Goal: Information Seeking & Learning: Learn about a topic

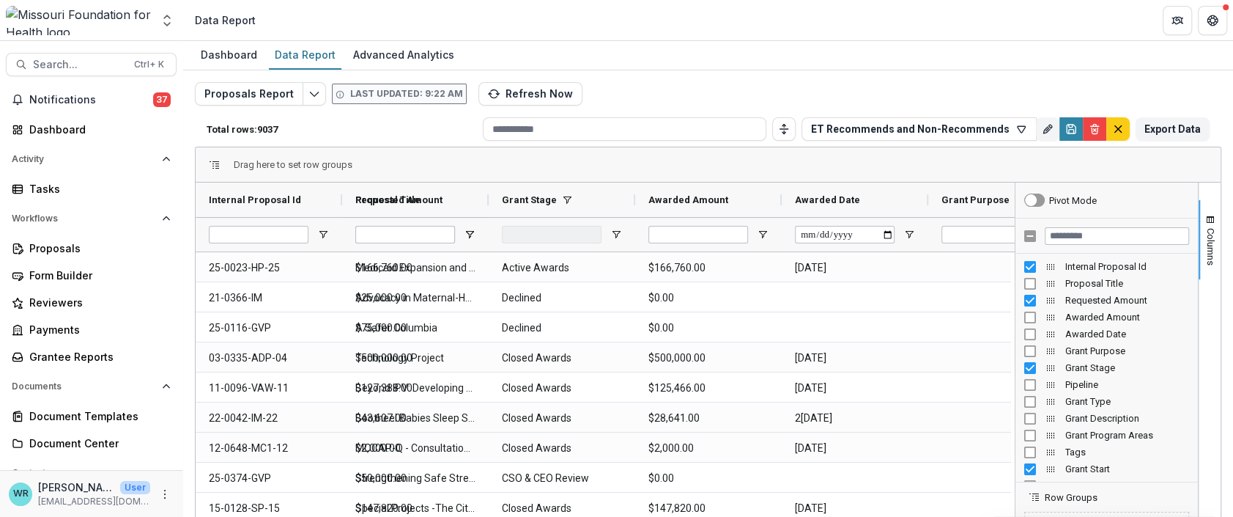
type input "**********"
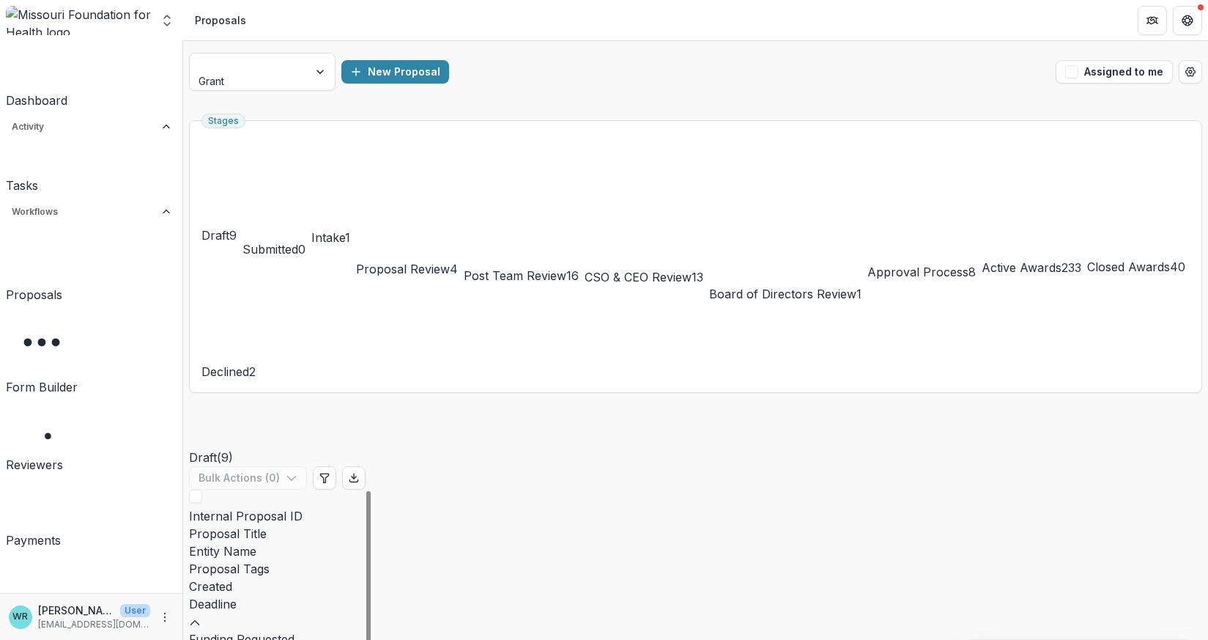
scroll to position [89, 0]
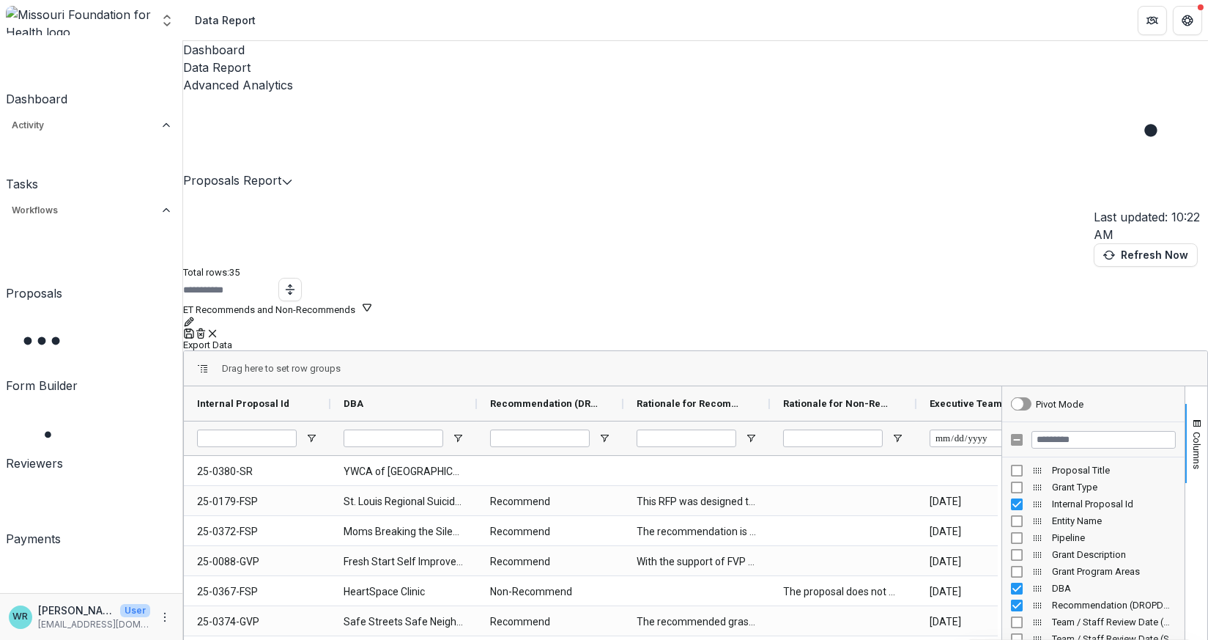
click at [373, 301] on icon "button" at bounding box center [367, 307] width 12 height 12
type input "******"
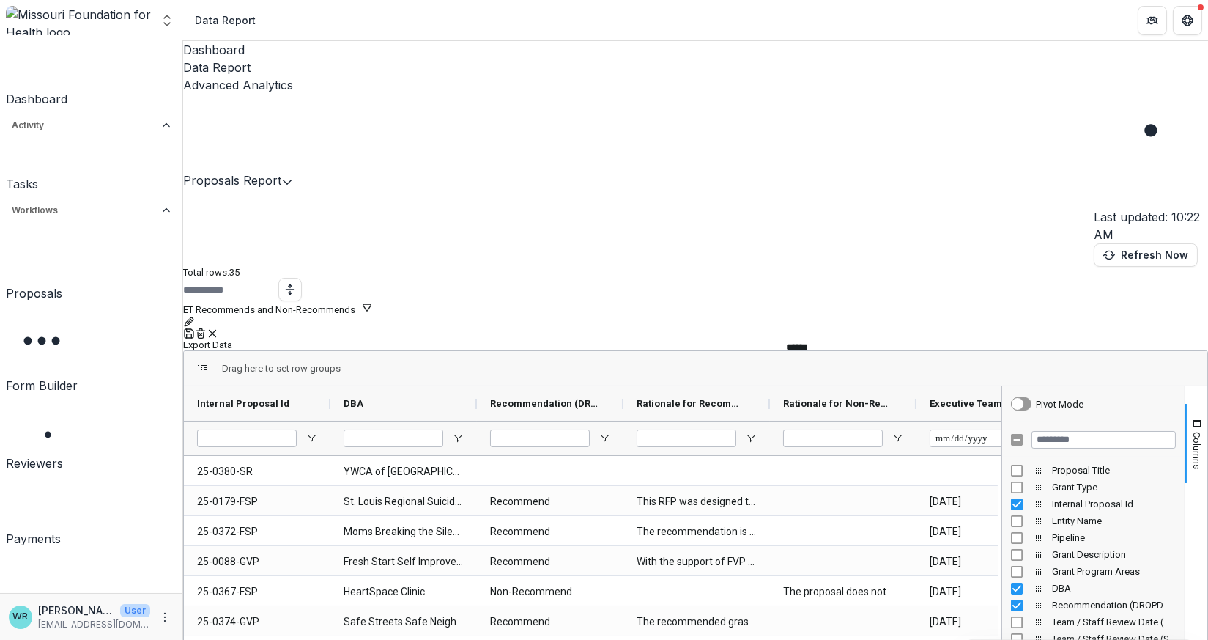
click at [901, 352] on button "Team Filters" at bounding box center [876, 357] width 51 height 11
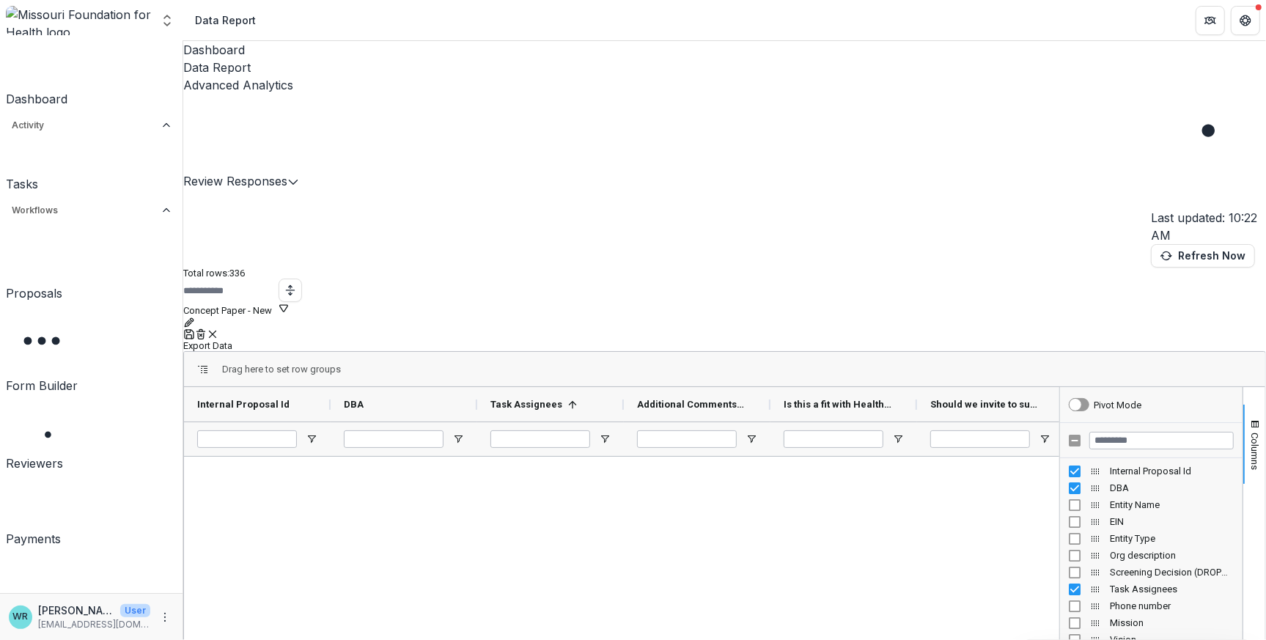
scroll to position [9691, 0]
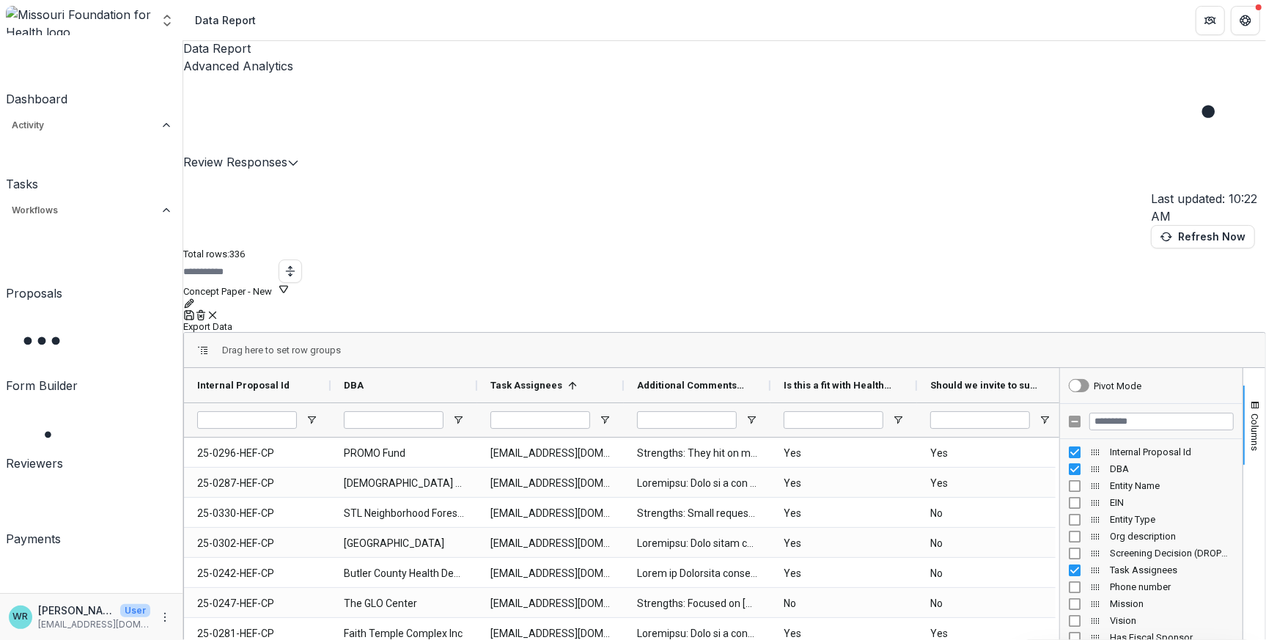
click at [289, 283] on icon "button" at bounding box center [284, 289] width 12 height 12
click at [234, 283] on button "Filter 47" at bounding box center [208, 290] width 51 height 14
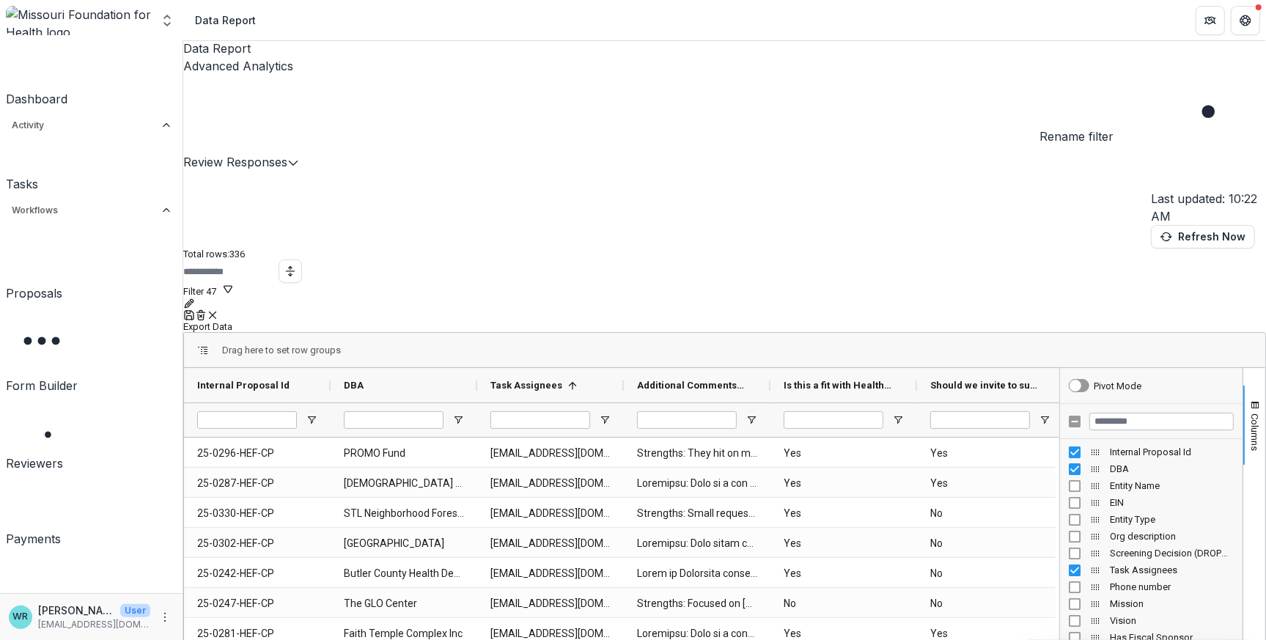
click at [191, 302] on line "Rename" at bounding box center [189, 303] width 3 height 3
drag, startPoint x: 1039, startPoint y: 168, endPoint x: 943, endPoint y: 166, distance: 96.0
click at [943, 248] on div "Total rows: 336 Filter 47 Personal Filters Team Filters Temelio Filters Approve…" at bounding box center [724, 504] width 1082 height 513
type input "*"
type input "**********"
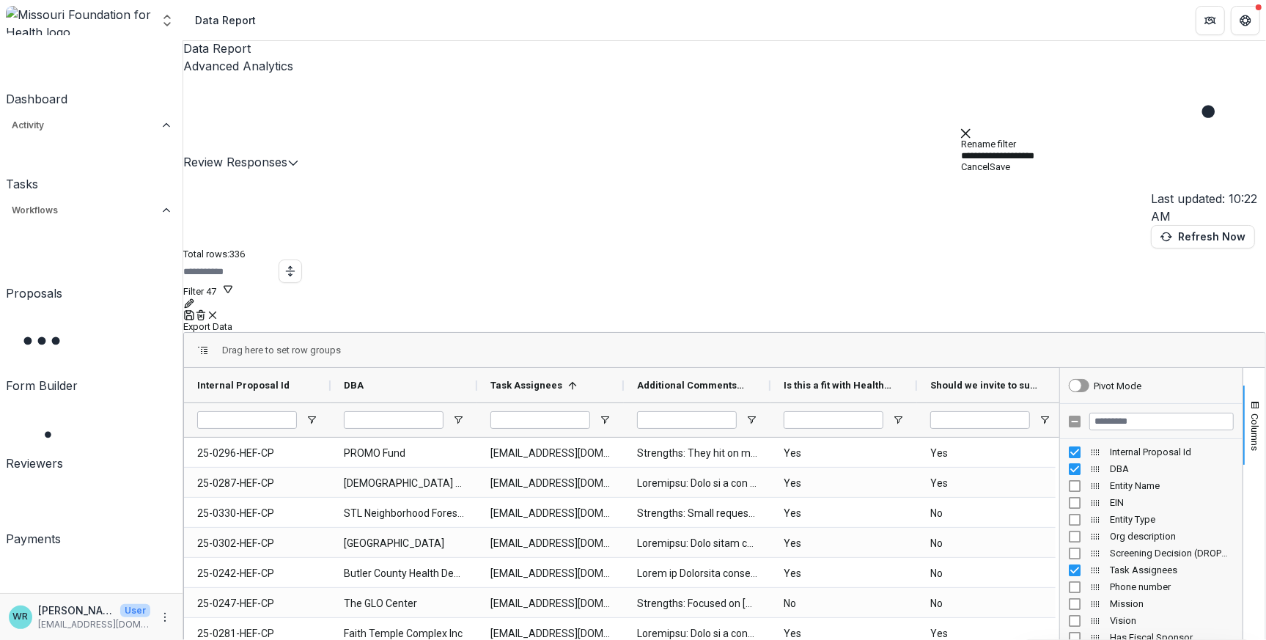
click at [1010, 172] on button "Save" at bounding box center [999, 166] width 21 height 11
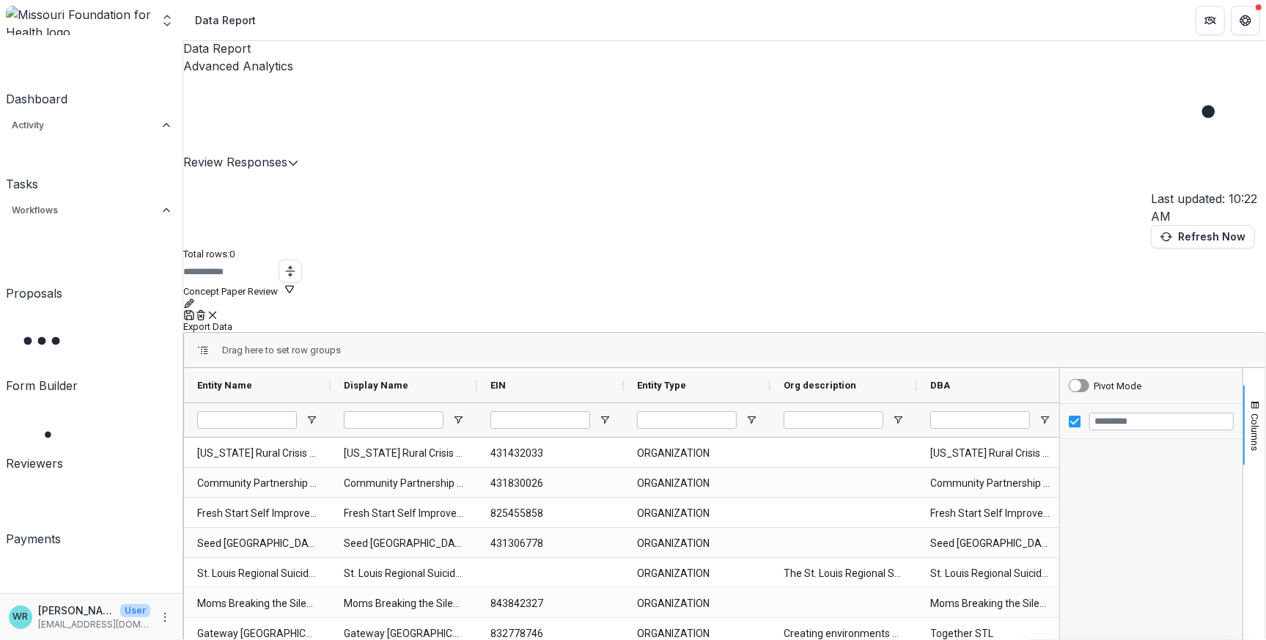
click at [1023, 108] on div "Review Responses Last updated: 10:22 AM Refresh Now Total rows: 0 Concept Paper…" at bounding box center [724, 418] width 1082 height 687
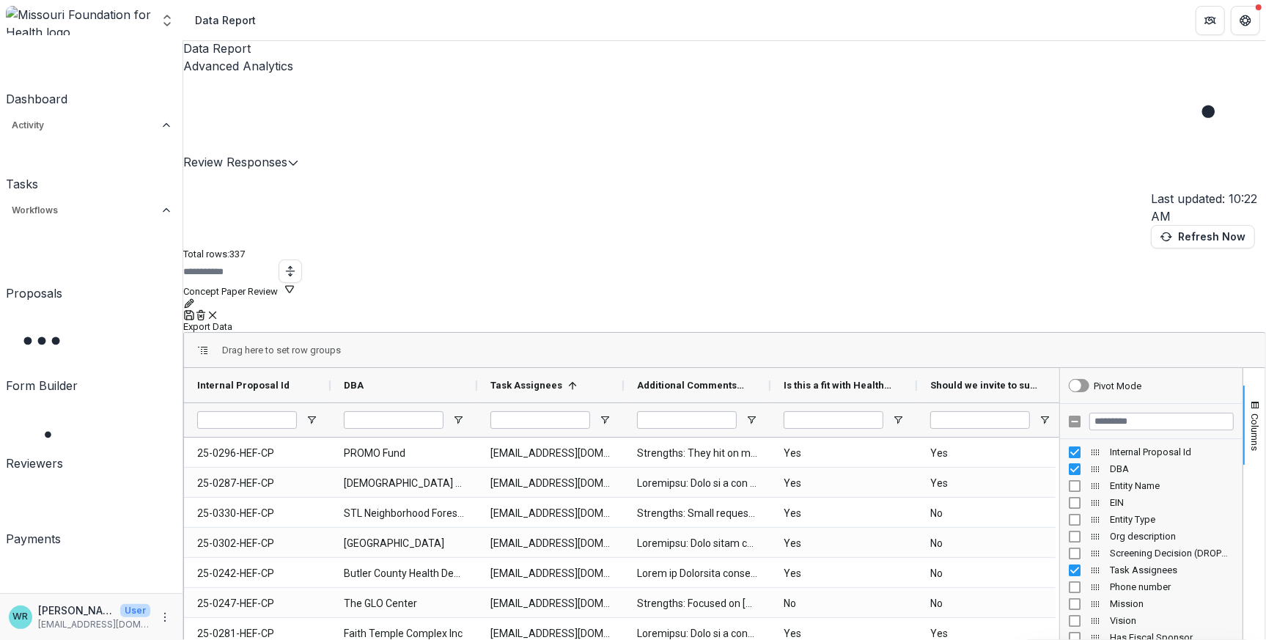
click at [295, 283] on button "Concept Paper Review" at bounding box center [239, 290] width 112 height 14
type input "*****"
click at [1151, 225] on button "Refresh Now" at bounding box center [1203, 236] width 104 height 23
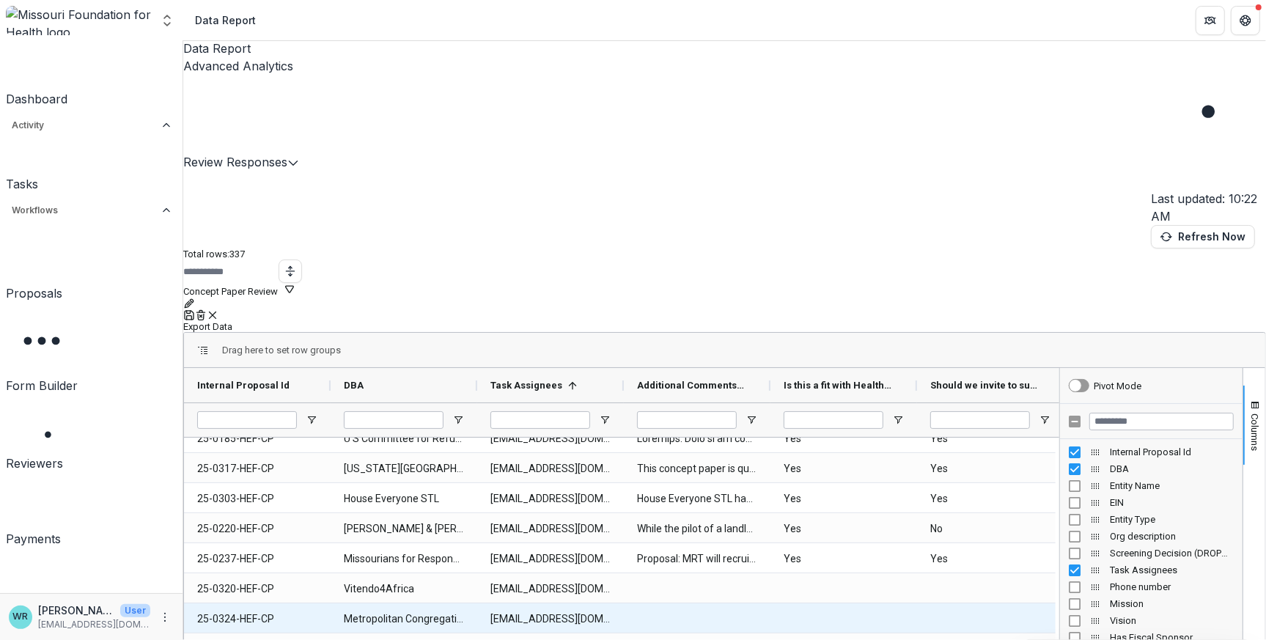
scroll to position [6888, 0]
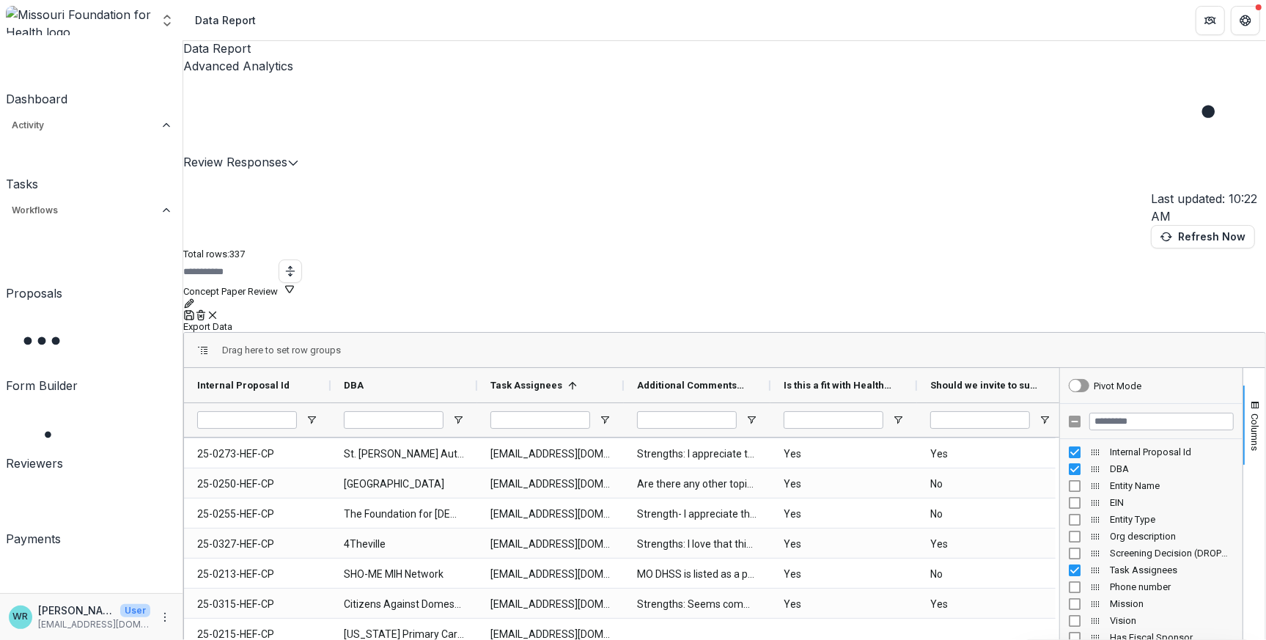
click at [295, 283] on button "Concept Paper Review" at bounding box center [239, 290] width 112 height 14
click at [991, 515] on button "Personal Filters" at bounding box center [959, 520] width 64 height 11
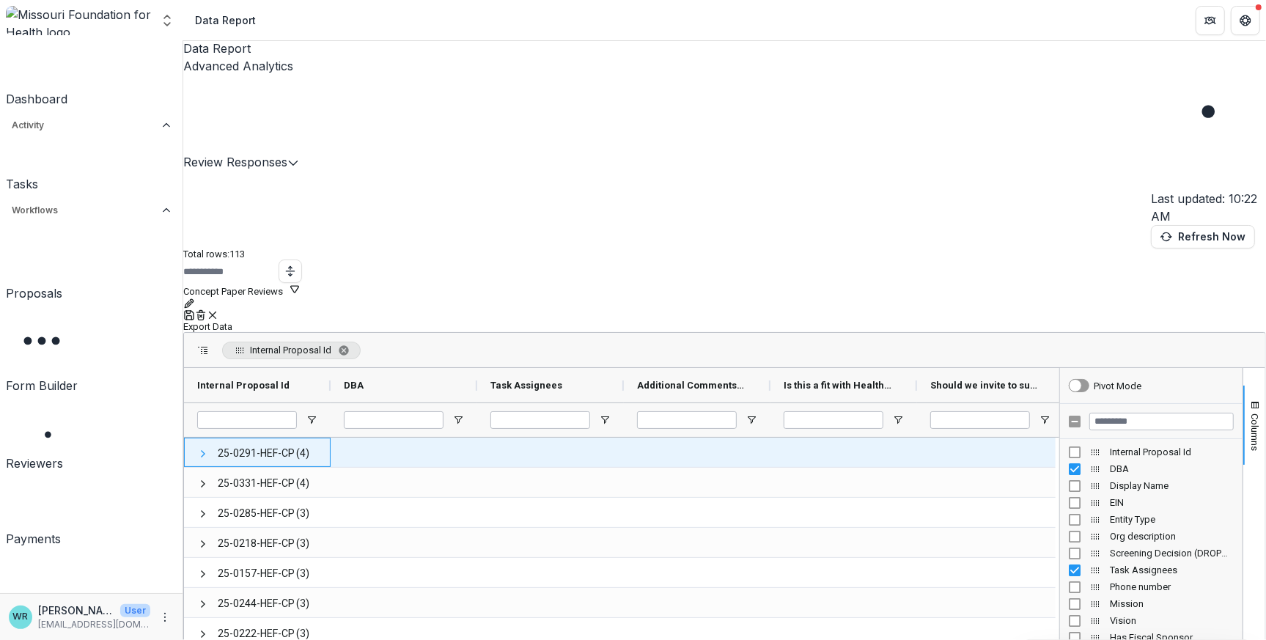
click at [209, 448] on span at bounding box center [203, 454] width 12 height 12
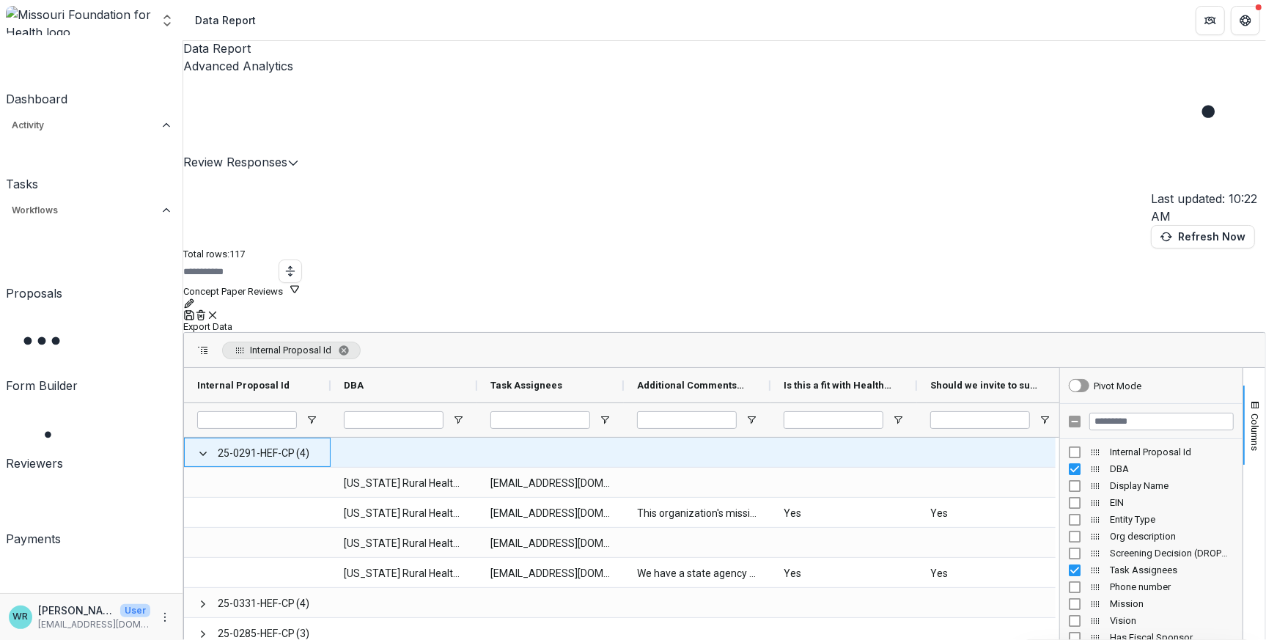
click at [209, 448] on span at bounding box center [203, 454] width 12 height 12
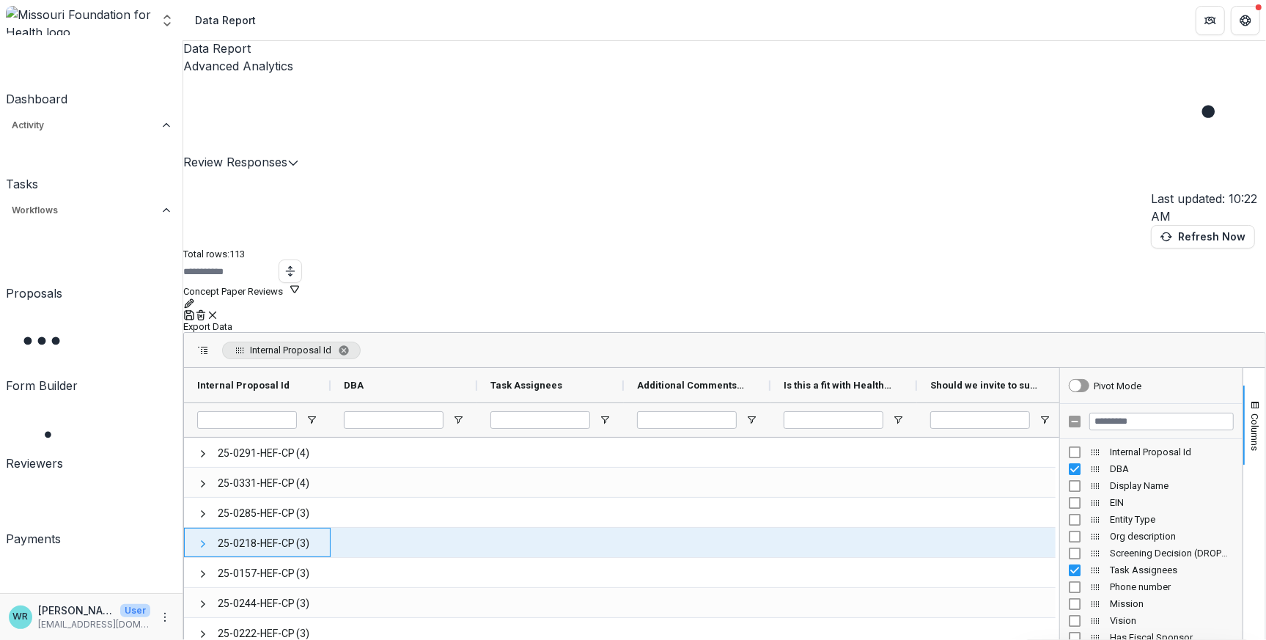
click at [209, 538] on span at bounding box center [203, 544] width 12 height 12
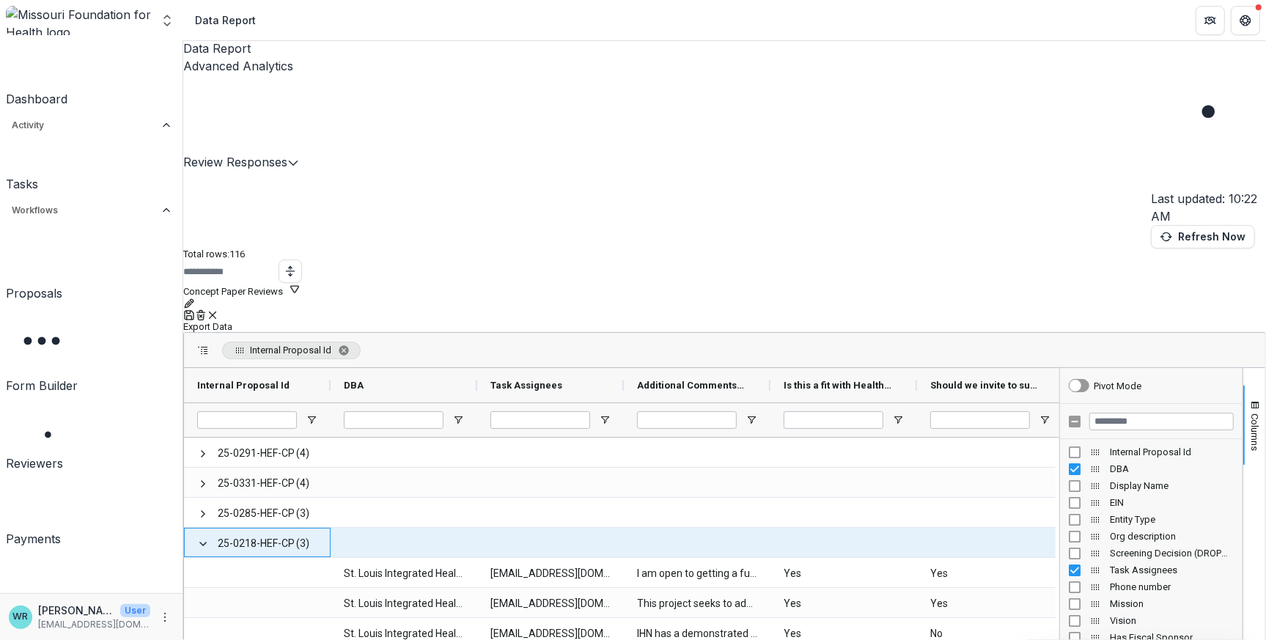
click at [209, 538] on span at bounding box center [203, 544] width 12 height 12
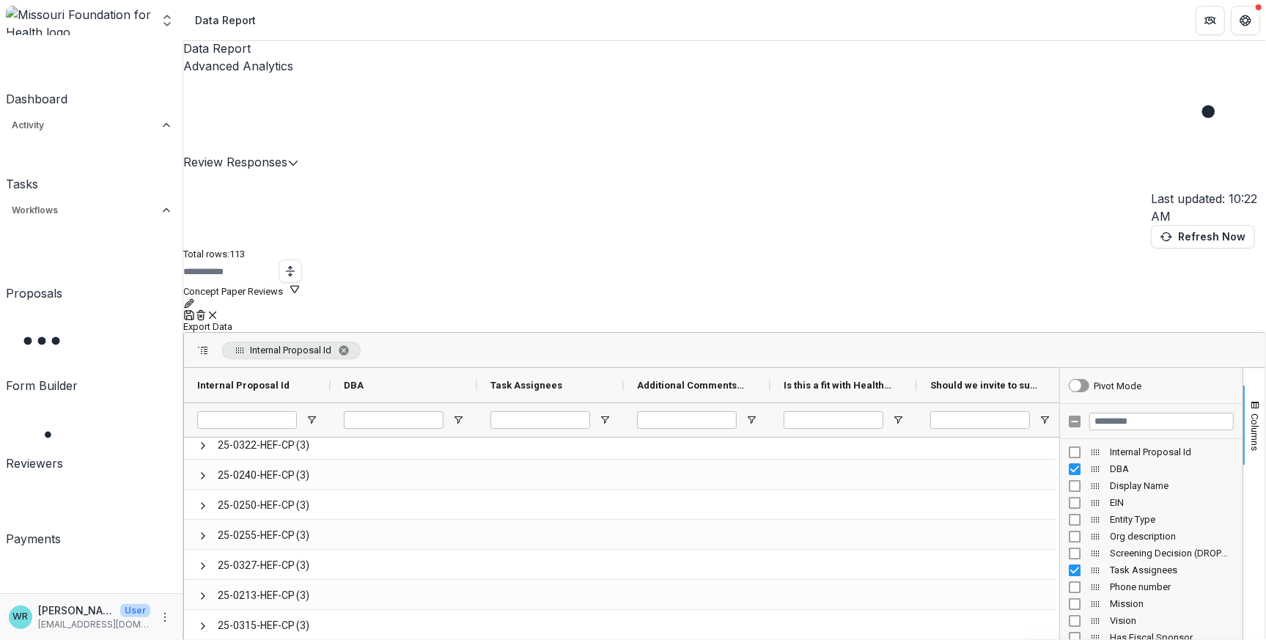
scroll to position [1379, 0]
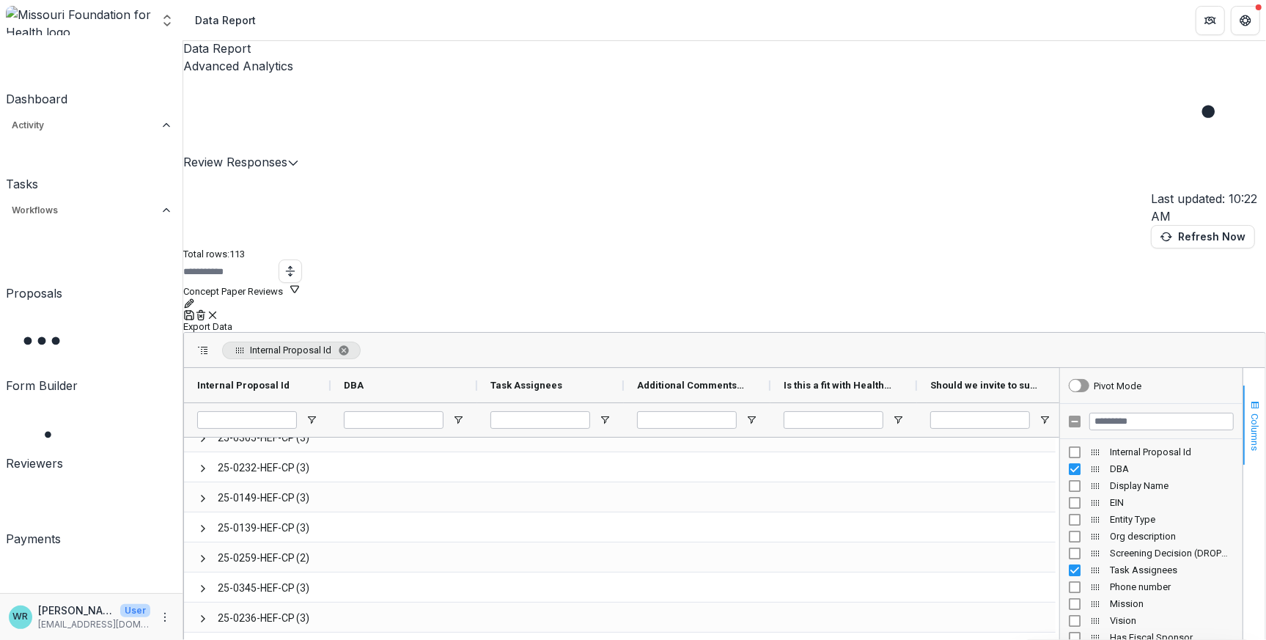
click at [1208, 413] on span "Columns" at bounding box center [1254, 431] width 11 height 37
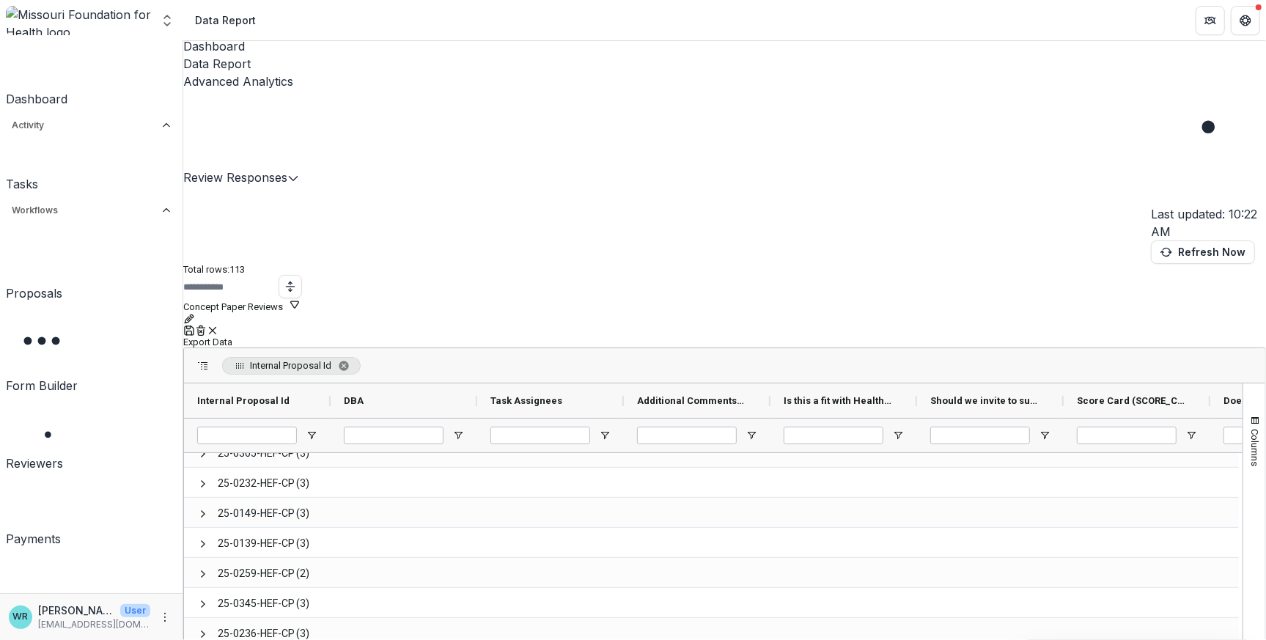
scroll to position [0, 0]
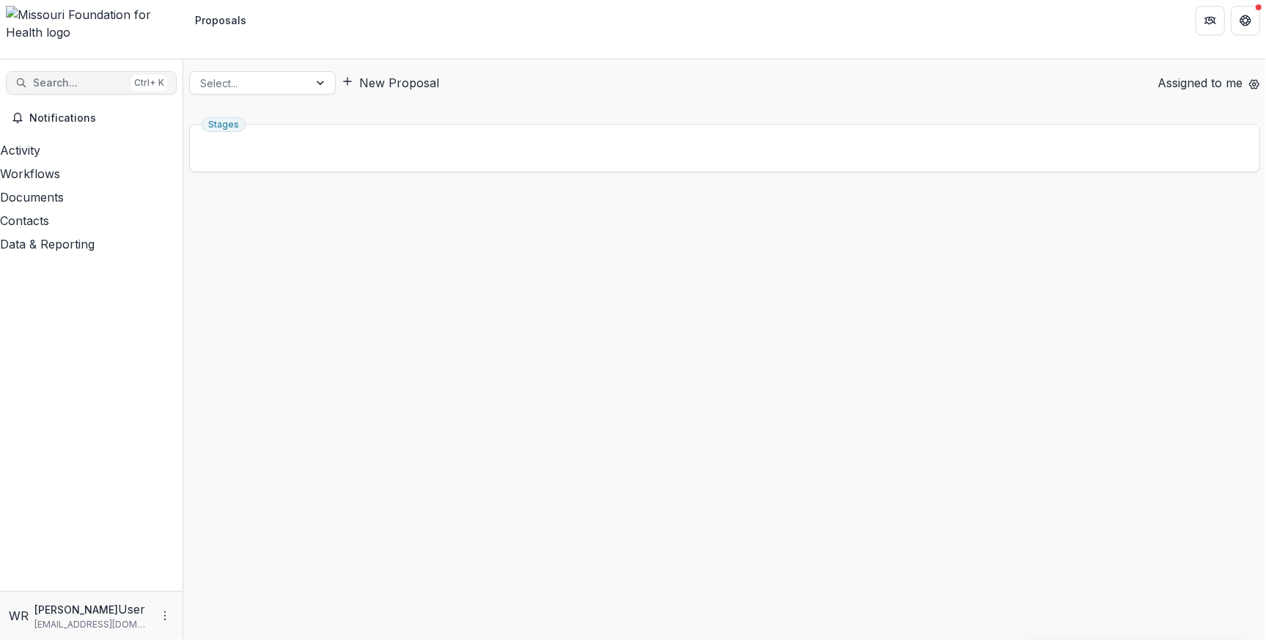
click at [85, 77] on span "Search..." at bounding box center [79, 83] width 92 height 12
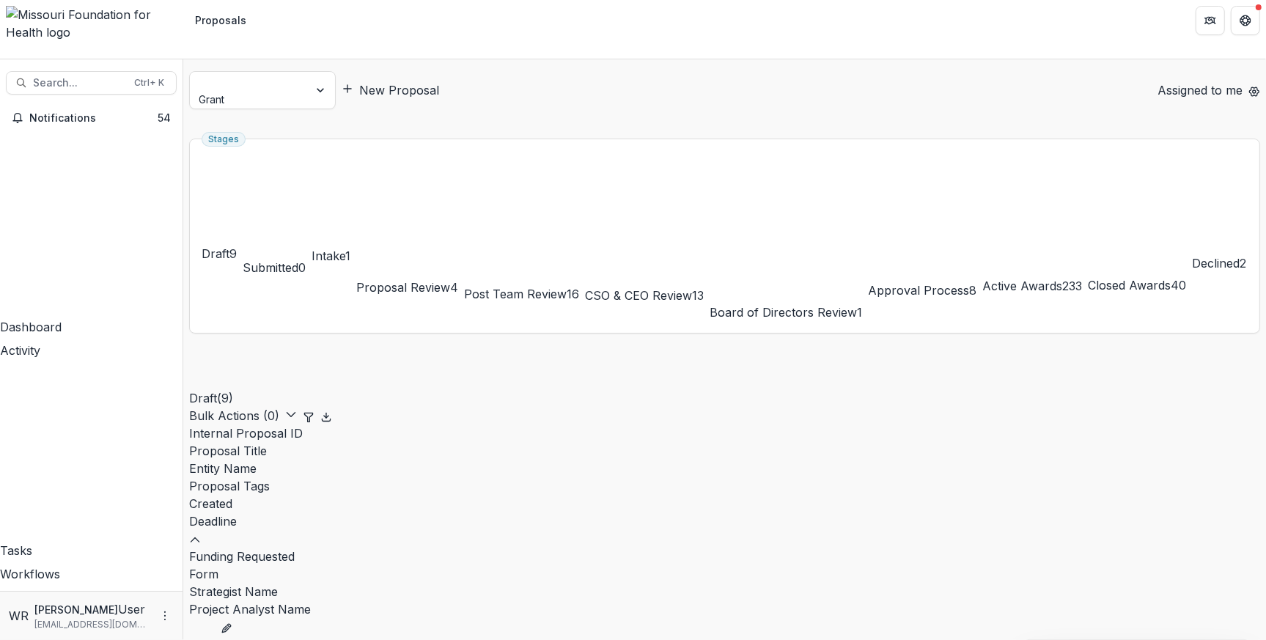
type input "**********"
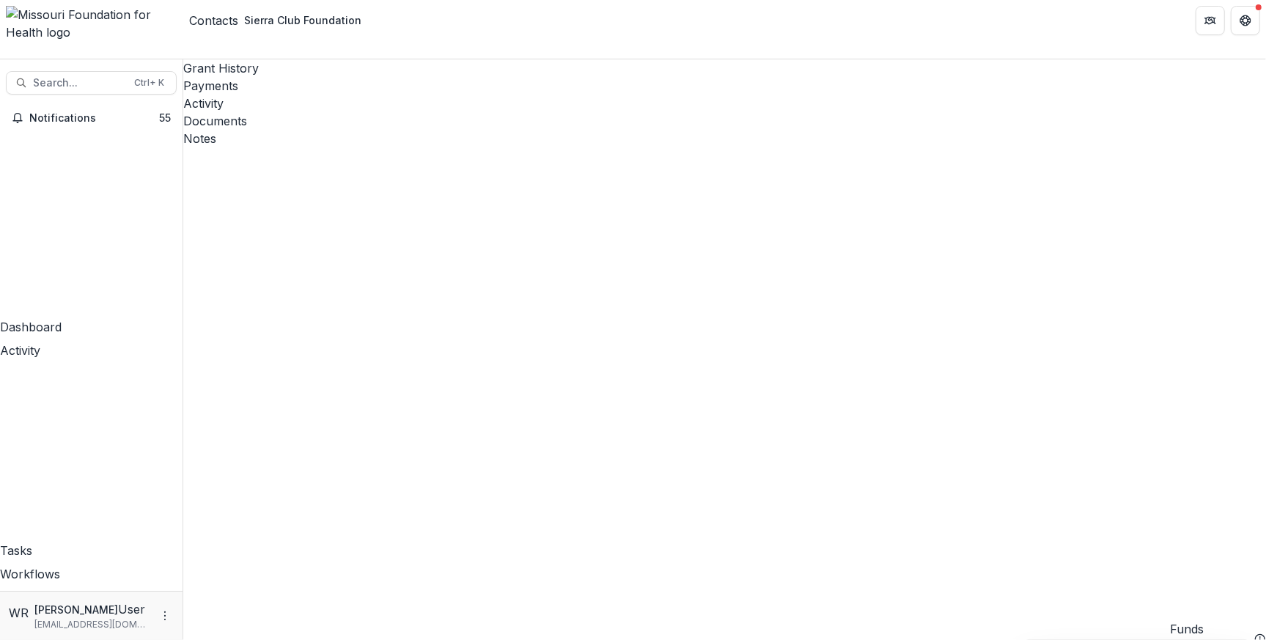
scroll to position [586, 0]
drag, startPoint x: 856, startPoint y: 67, endPoint x: 946, endPoint y: 107, distance: 98.7
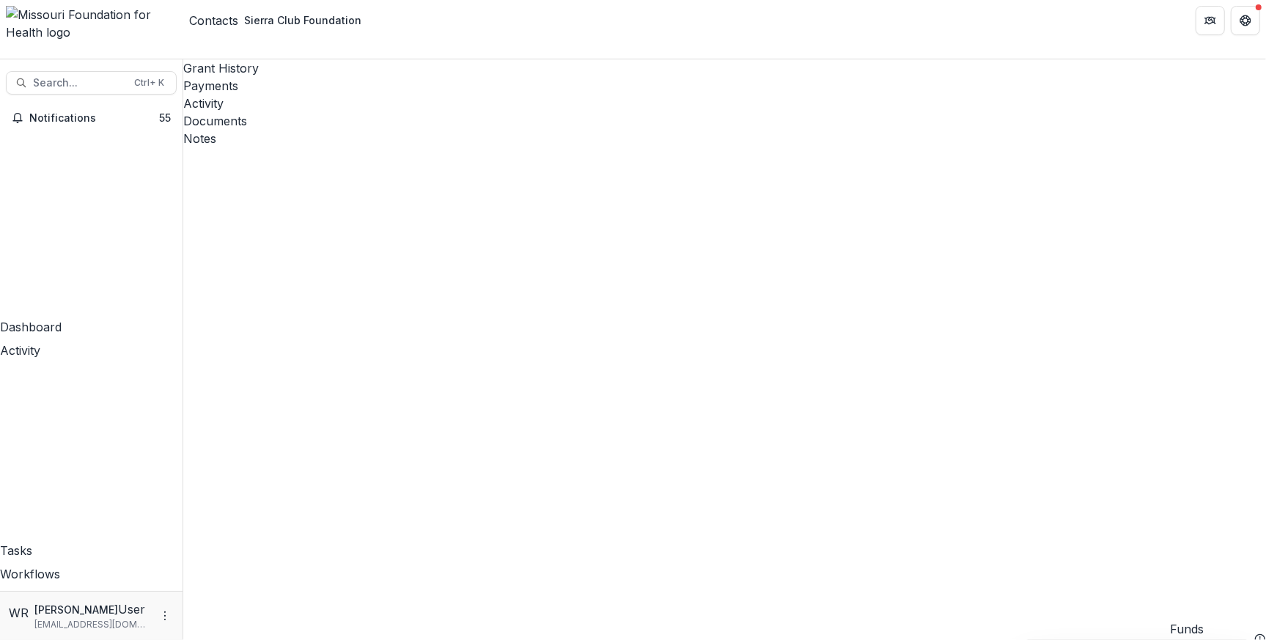
scroll to position [0, 0]
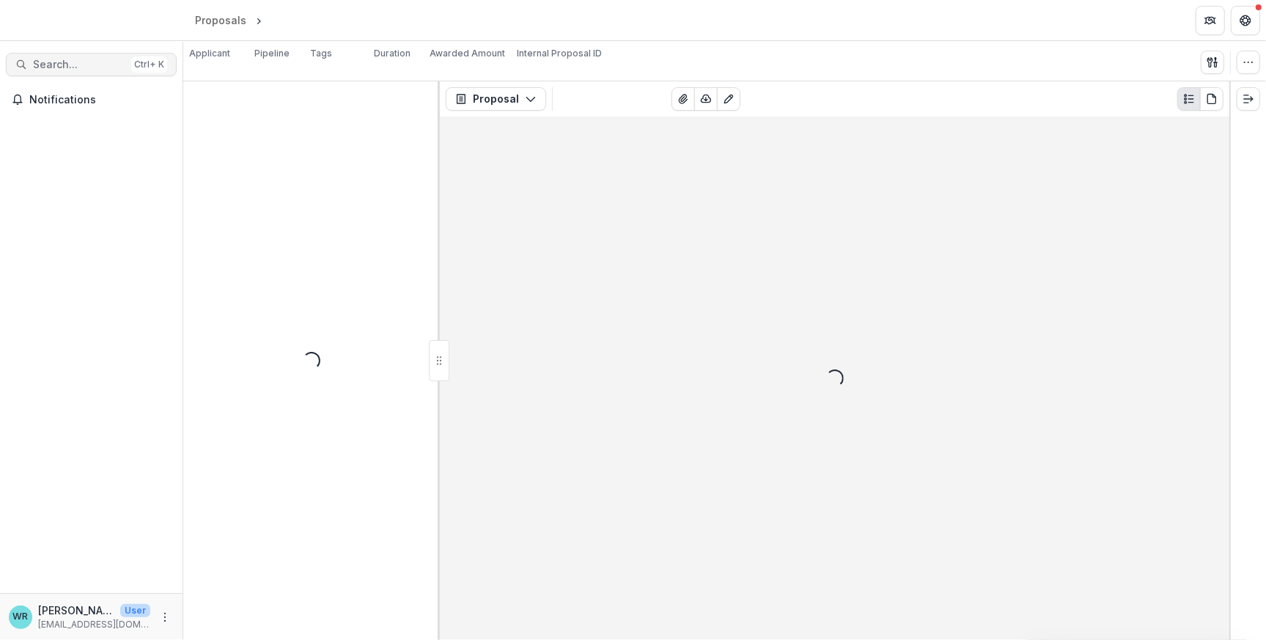
click at [62, 64] on span "Search..." at bounding box center [79, 65] width 92 height 12
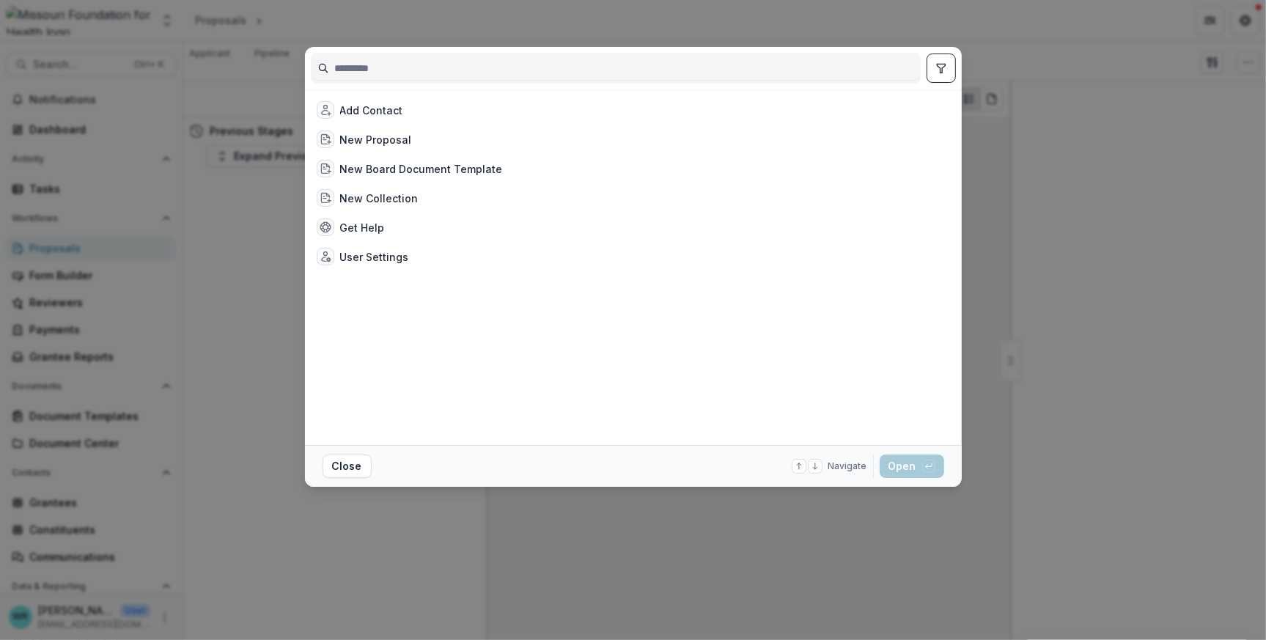
click at [451, 68] on input at bounding box center [615, 67] width 608 height 23
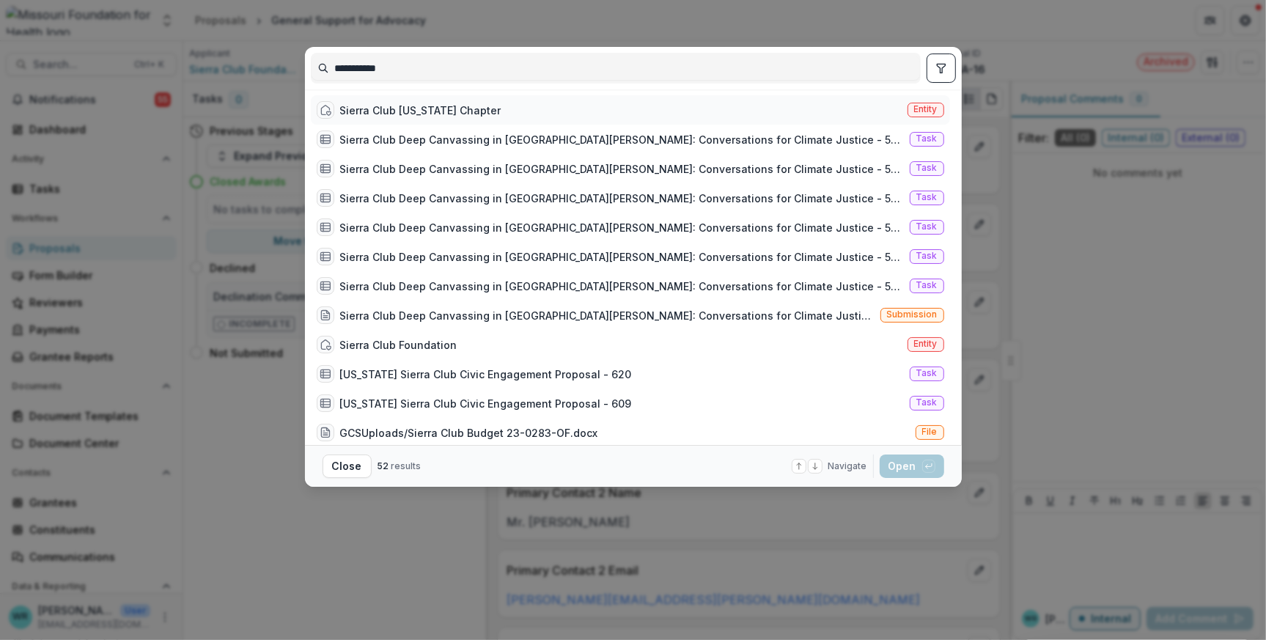
type input "**********"
click at [931, 104] on span "Entity" at bounding box center [925, 109] width 23 height 10
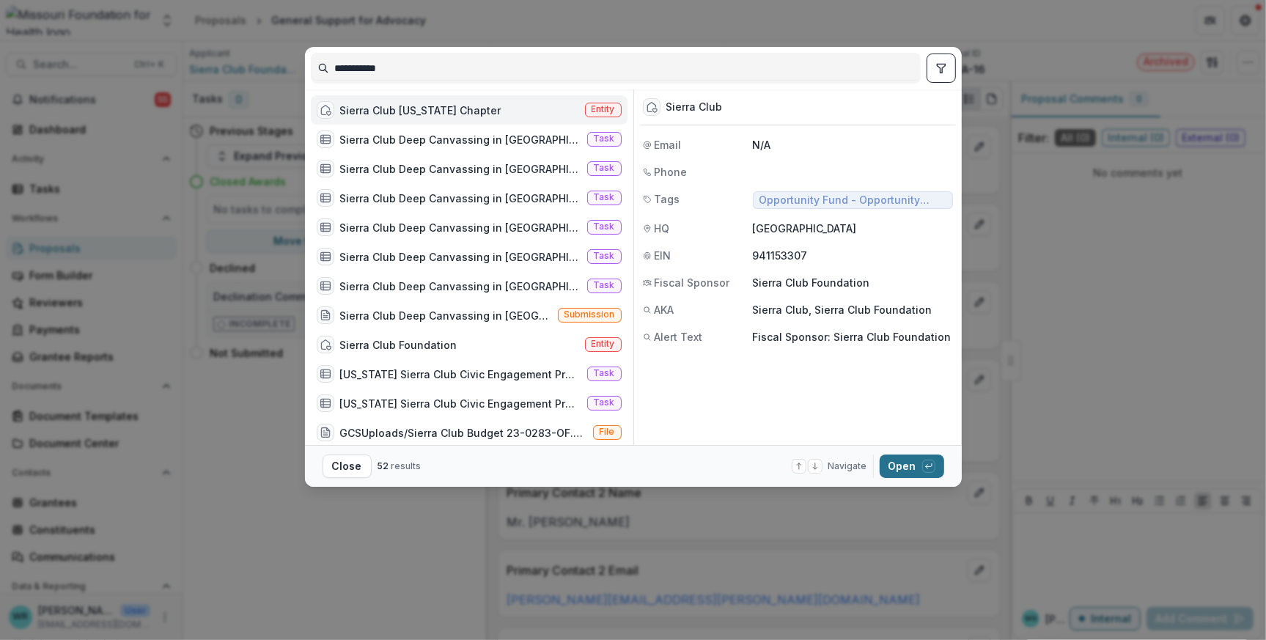
click at [899, 474] on button "Open with enter key" at bounding box center [911, 465] width 64 height 23
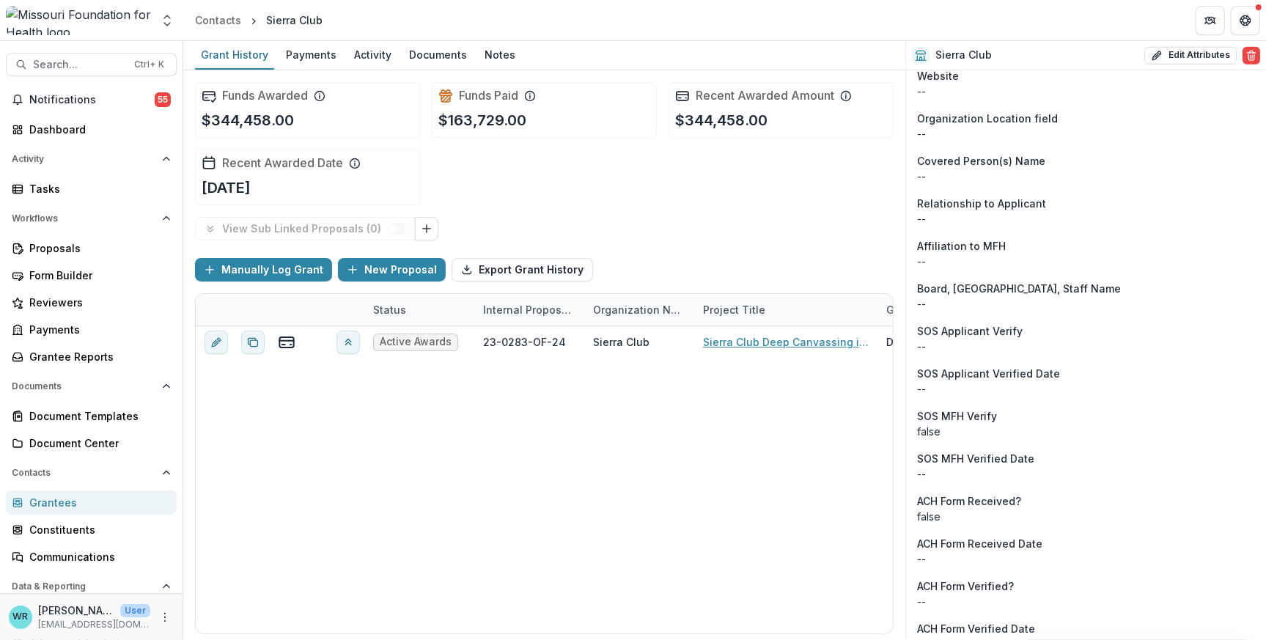
scroll to position [1113, 0]
